Goal: Information Seeking & Learning: Learn about a topic

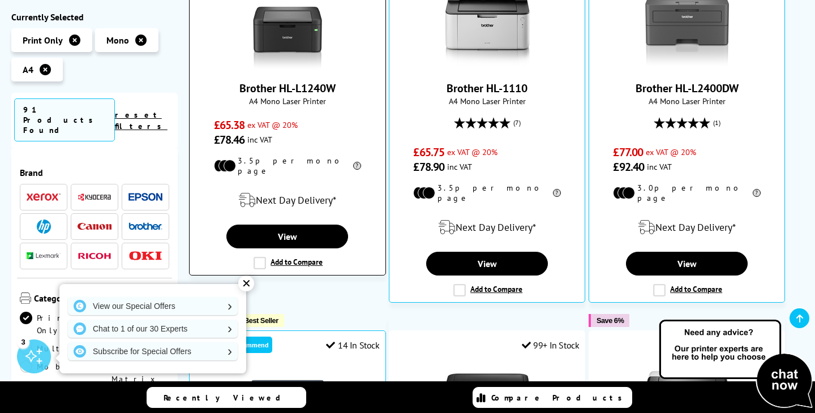
scroll to position [301, 0]
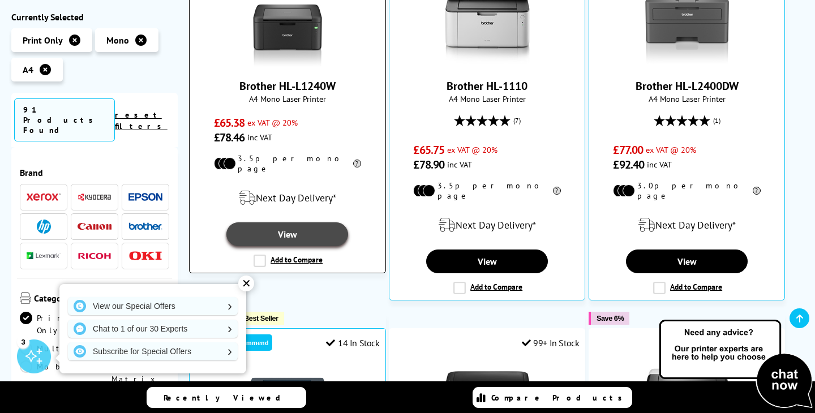
click at [307, 227] on link "View" at bounding box center [287, 234] width 122 height 24
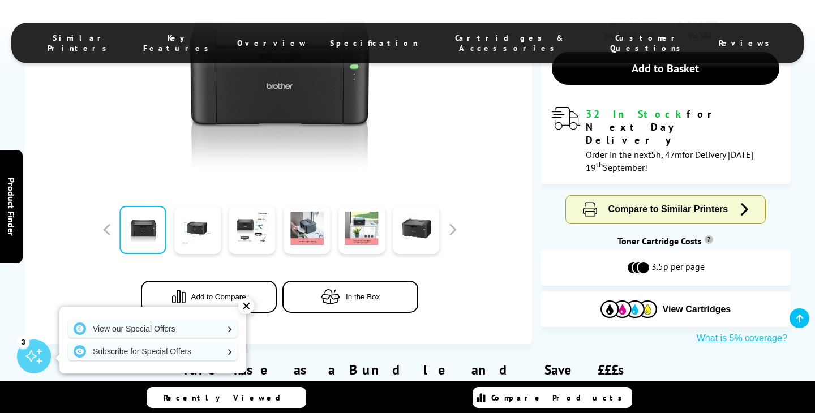
scroll to position [334, 0]
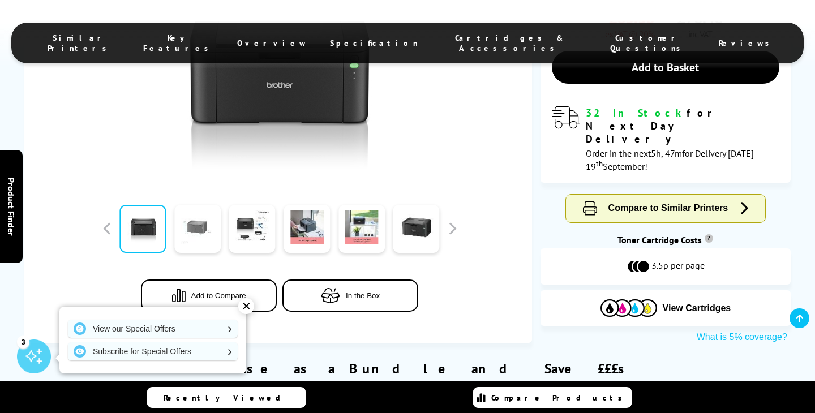
click at [203, 231] on link at bounding box center [197, 229] width 46 height 48
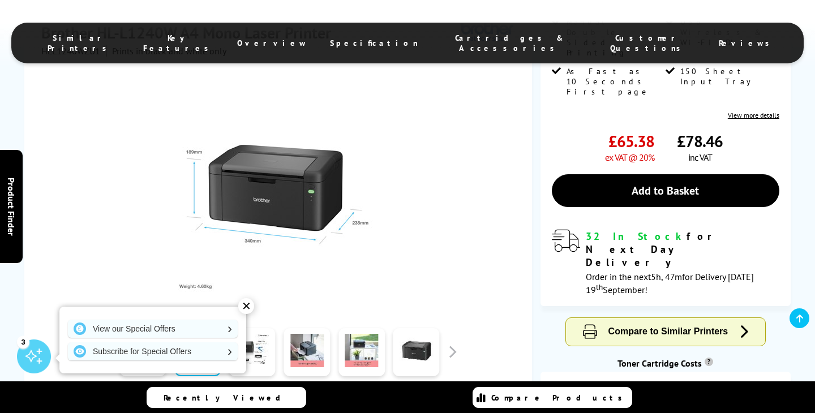
scroll to position [192, 0]
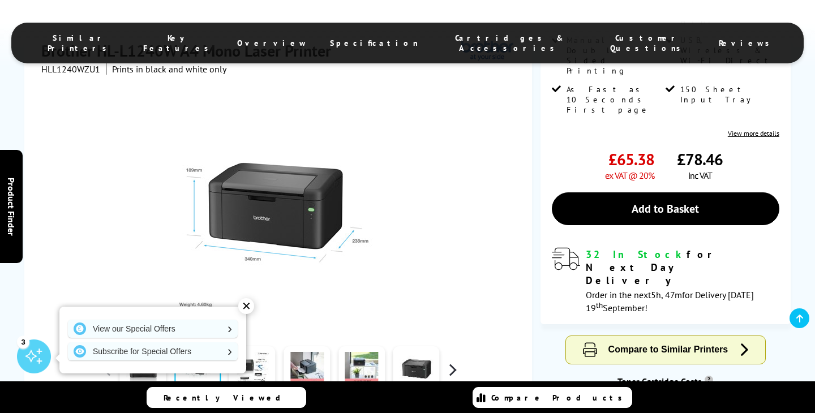
click at [451, 362] on button "button" at bounding box center [452, 370] width 17 height 17
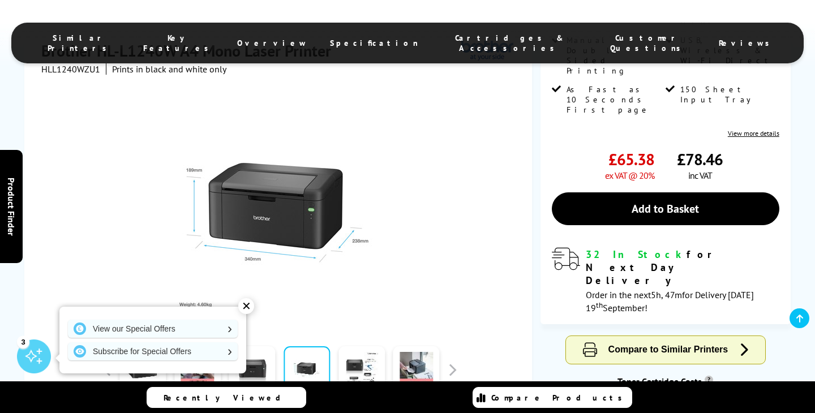
click at [241, 307] on div "✕" at bounding box center [246, 306] width 16 height 16
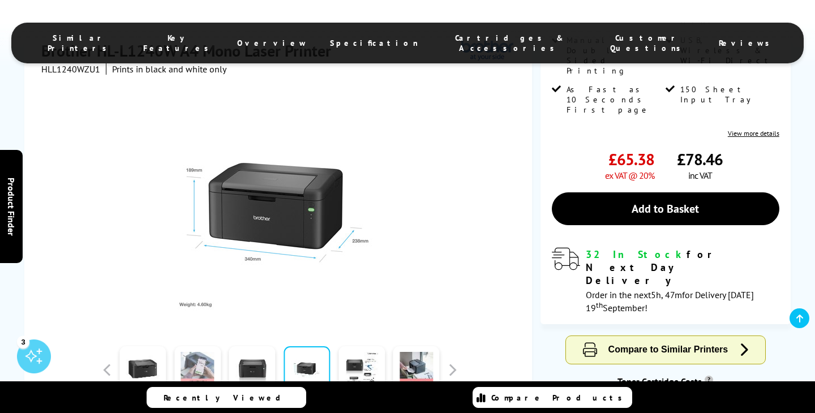
click at [199, 354] on link at bounding box center [197, 370] width 46 height 48
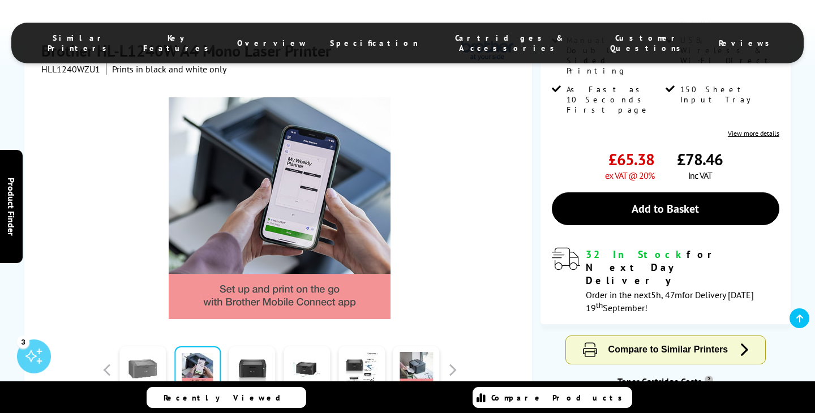
click at [146, 354] on link at bounding box center [142, 370] width 46 height 48
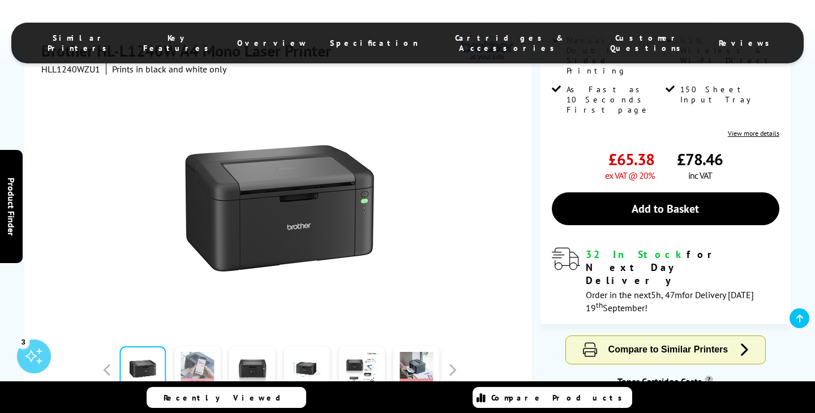
click at [195, 360] on link at bounding box center [197, 370] width 46 height 48
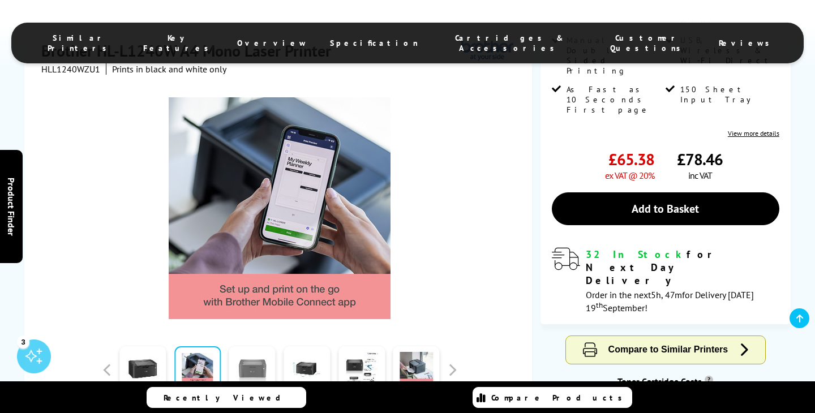
click at [250, 348] on link at bounding box center [252, 370] width 46 height 48
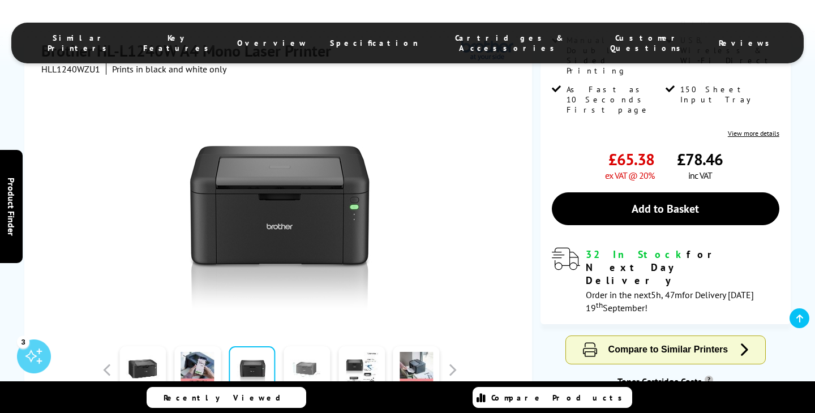
click at [300, 346] on link at bounding box center [307, 370] width 46 height 48
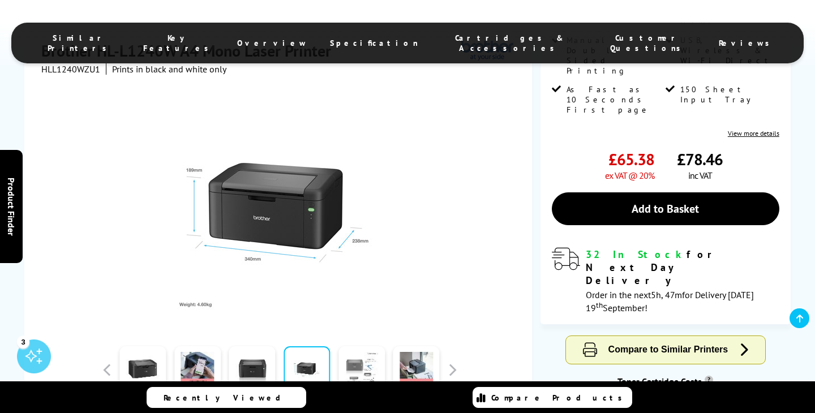
click at [350, 348] on link at bounding box center [361, 370] width 46 height 48
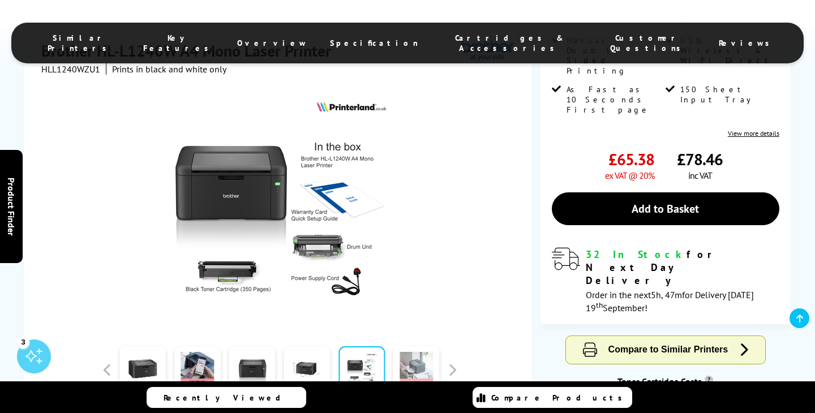
click at [409, 348] on link at bounding box center [416, 370] width 46 height 48
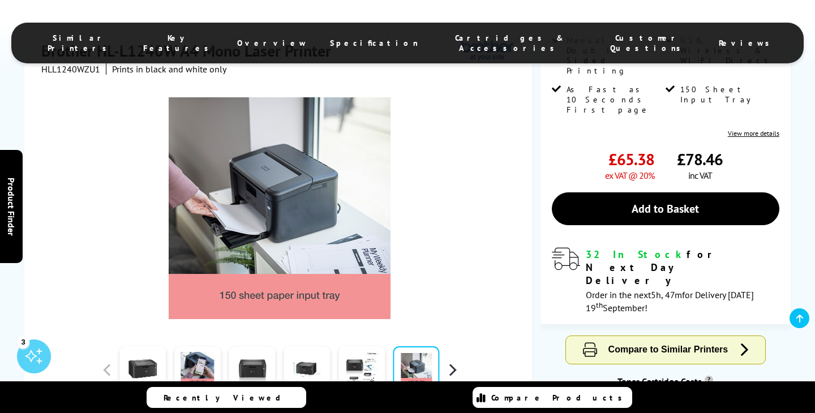
click at [448, 362] on button "button" at bounding box center [452, 370] width 17 height 17
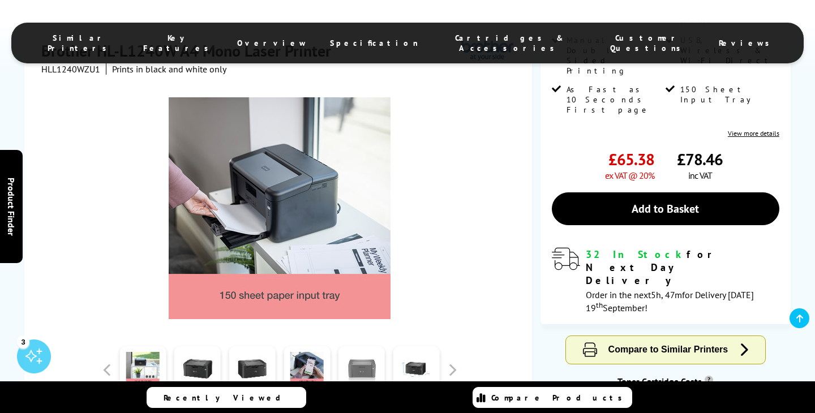
click at [371, 357] on link at bounding box center [361, 370] width 46 height 48
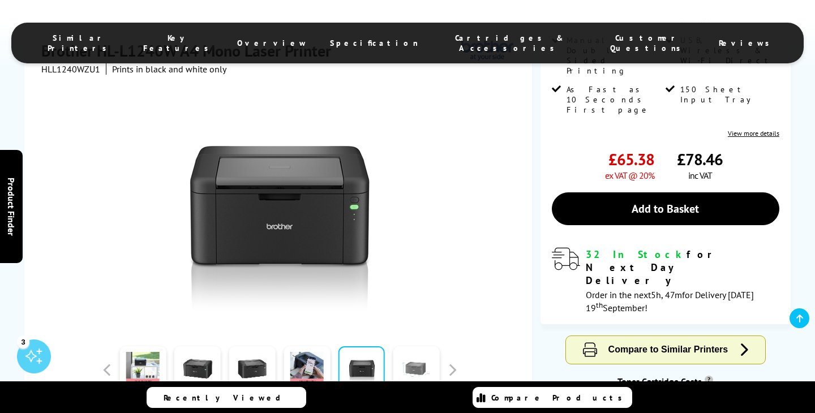
click at [406, 360] on link at bounding box center [416, 370] width 46 height 48
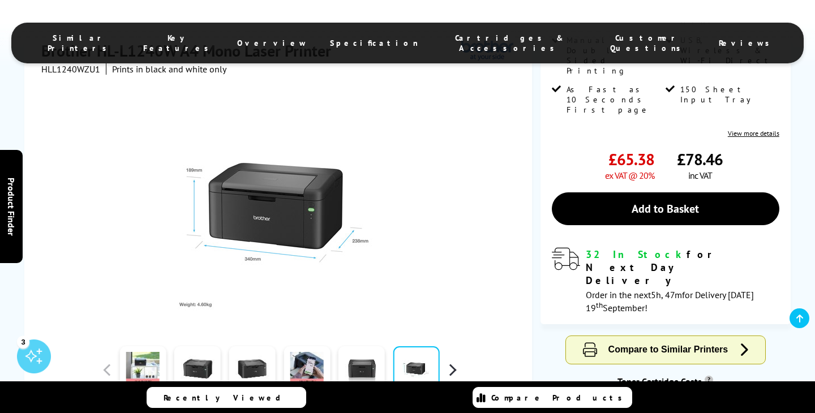
click at [451, 362] on button "button" at bounding box center [452, 370] width 17 height 17
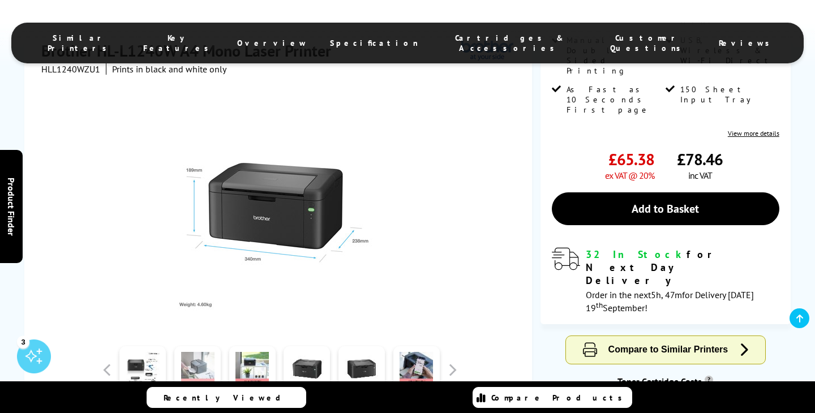
click at [213, 346] on link at bounding box center [197, 370] width 46 height 48
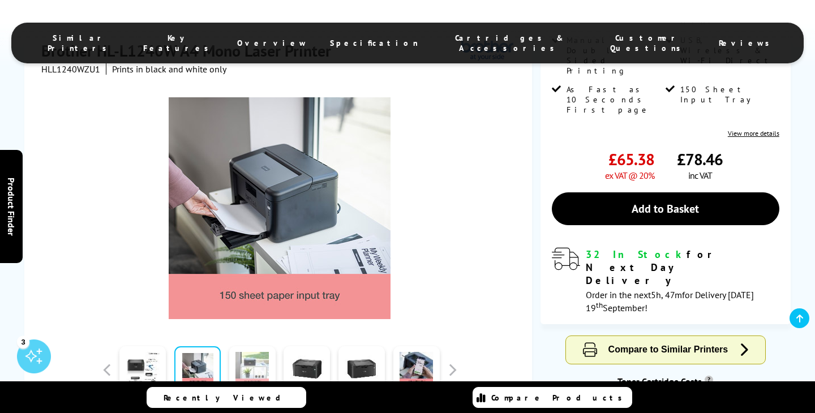
click at [256, 346] on link at bounding box center [252, 370] width 46 height 48
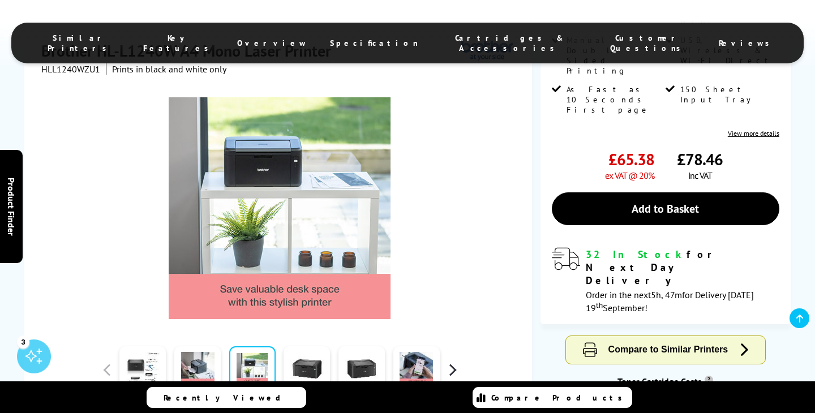
click at [454, 362] on button "button" at bounding box center [452, 370] width 17 height 17
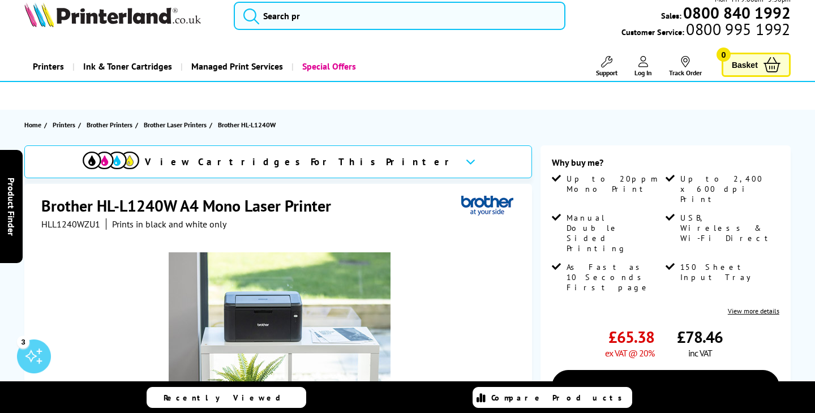
scroll to position [12, 0]
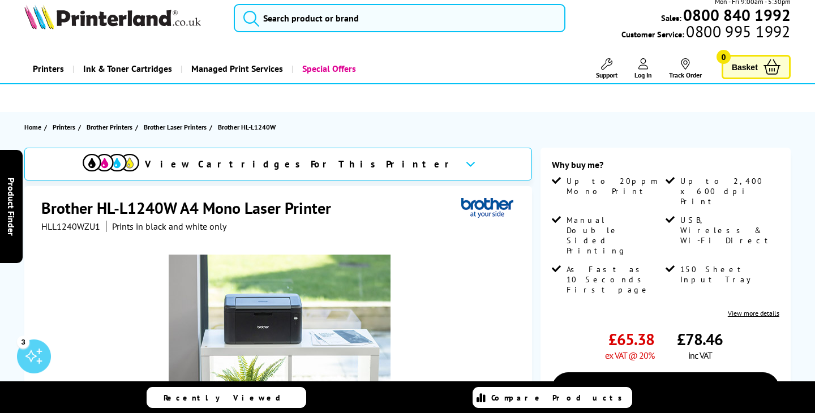
click at [466, 162] on icon at bounding box center [471, 164] width 10 height 6
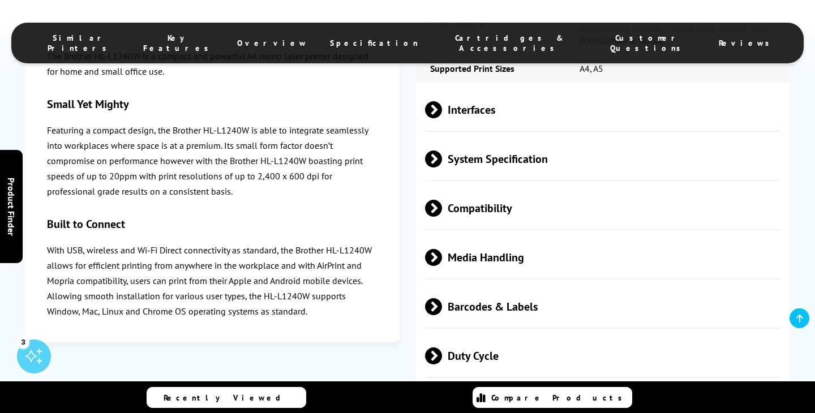
scroll to position [2646, 0]
